Goal: Navigation & Orientation: Find specific page/section

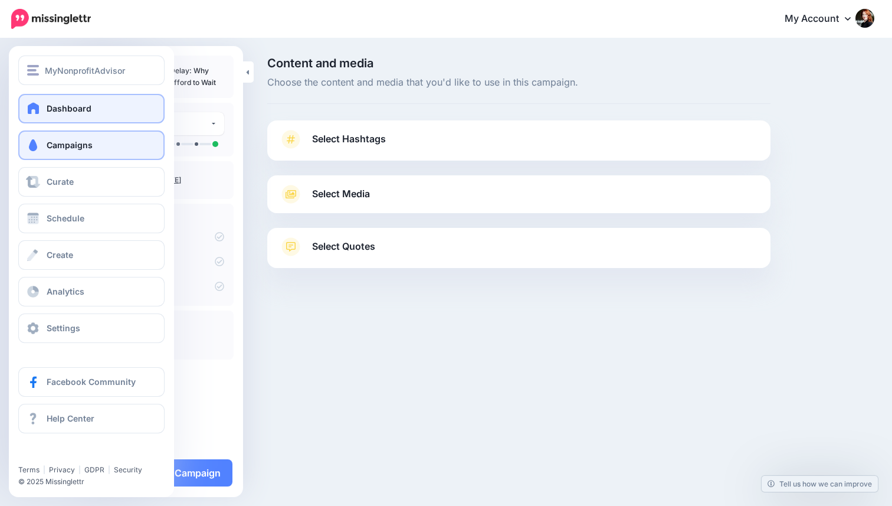
click at [77, 112] on span "Dashboard" at bounding box center [69, 108] width 45 height 10
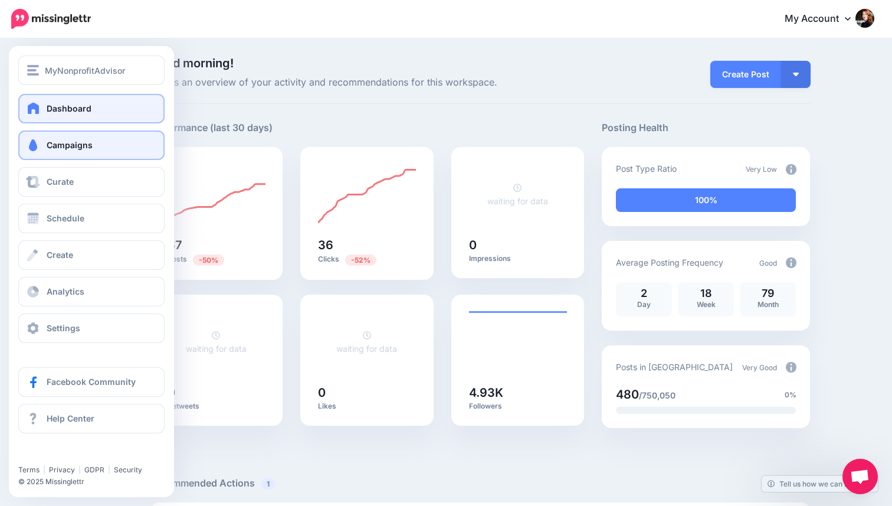
click at [84, 147] on span "Campaigns" at bounding box center [70, 145] width 46 height 10
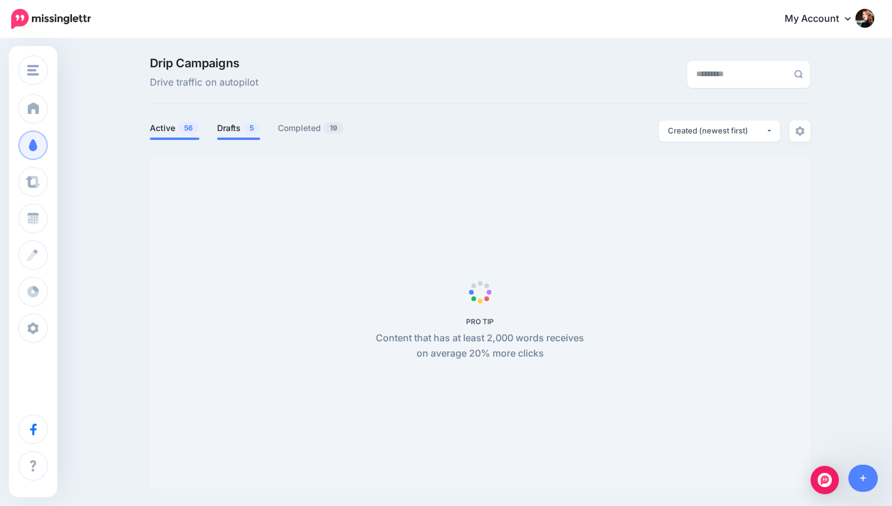
click at [252, 131] on span "5" at bounding box center [252, 127] width 16 height 11
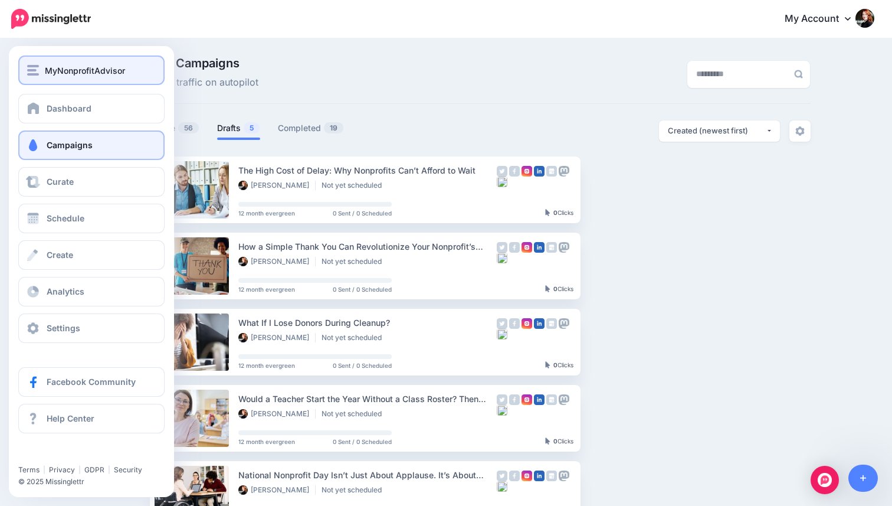
click at [68, 80] on button "MyNonprofitAdvisor" at bounding box center [91, 69] width 146 height 29
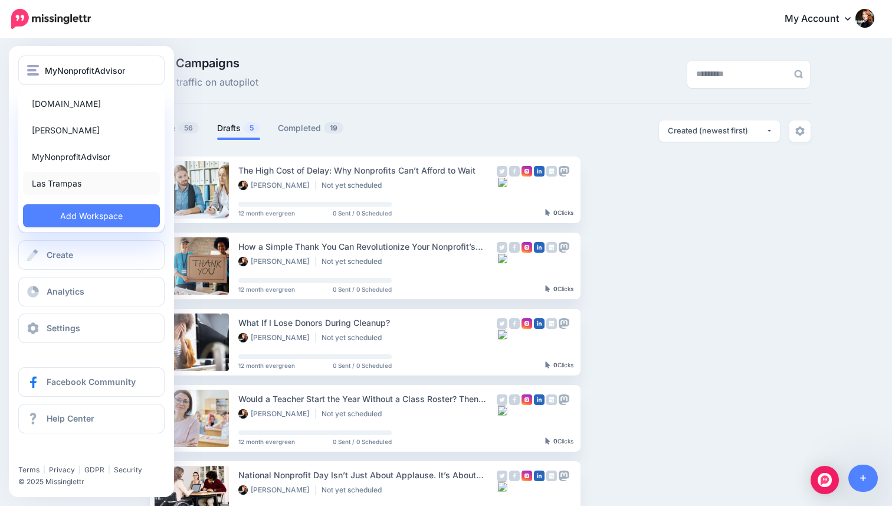
click at [64, 185] on link "Las Trampas" at bounding box center [91, 183] width 137 height 23
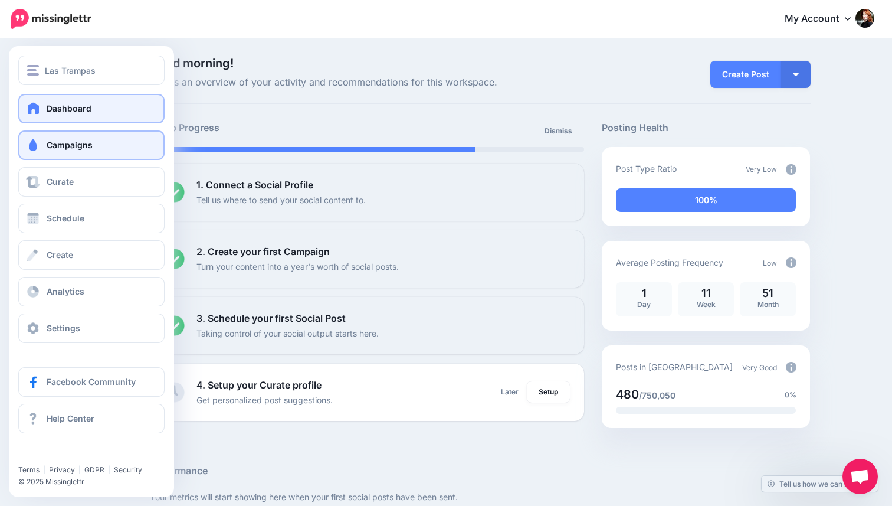
click at [65, 142] on span "Campaigns" at bounding box center [70, 145] width 46 height 10
